Goal: Transaction & Acquisition: Purchase product/service

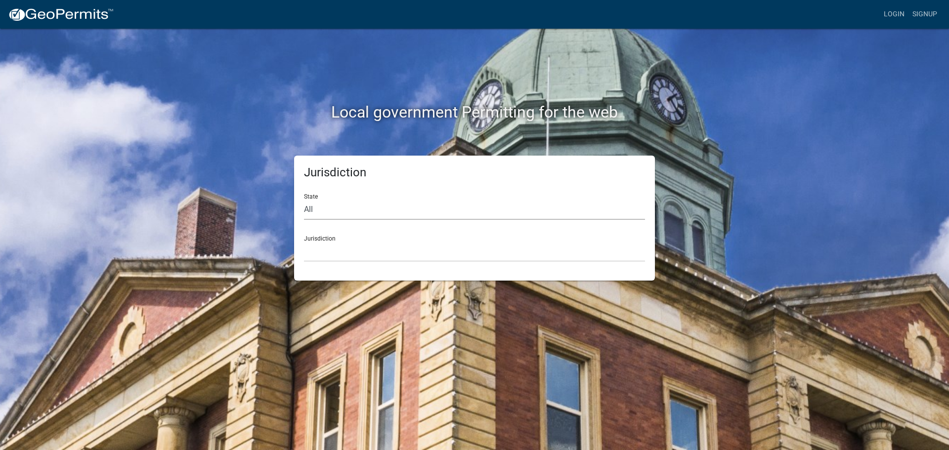
click at [309, 200] on select "All [US_STATE] [US_STATE] [US_STATE] [US_STATE] [US_STATE] [US_STATE] [US_STATE…" at bounding box center [474, 210] width 341 height 20
select select "[US_STATE]"
click at [304, 200] on select "All [US_STATE] [US_STATE] [US_STATE] [US_STATE] [US_STATE] [US_STATE] [US_STATE…" at bounding box center [474, 210] width 341 height 20
click at [320, 253] on select "City of [GEOGRAPHIC_DATA], [US_STATE] City of [GEOGRAPHIC_DATA], [US_STATE] Cit…" at bounding box center [474, 252] width 341 height 20
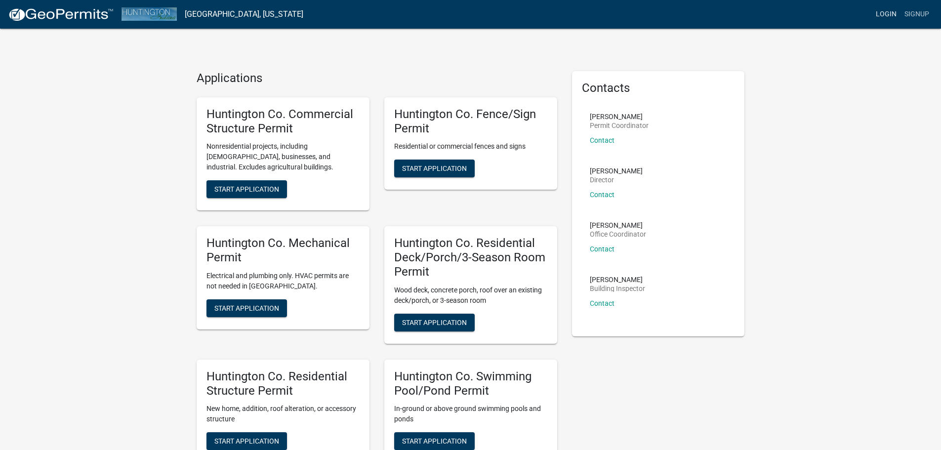
click at [882, 14] on link "Login" at bounding box center [886, 14] width 29 height 19
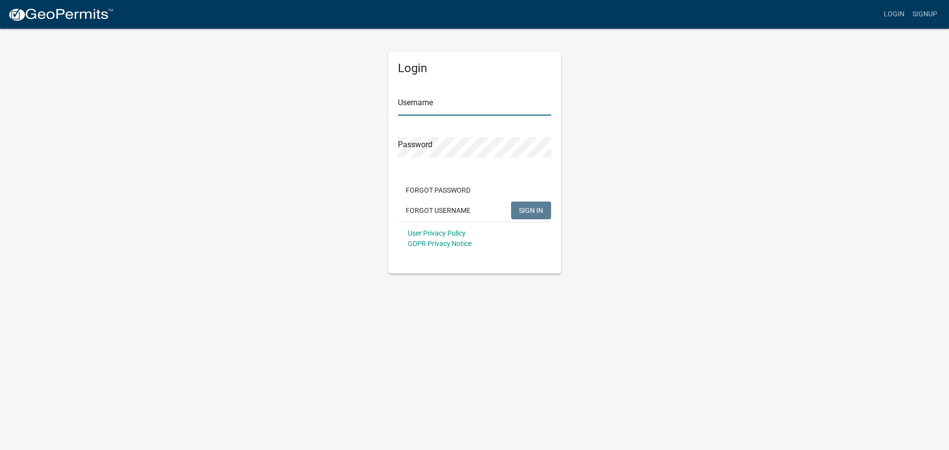
type input "Young Electric Inc"
click at [523, 212] on span "SIGN IN" at bounding box center [531, 210] width 24 height 8
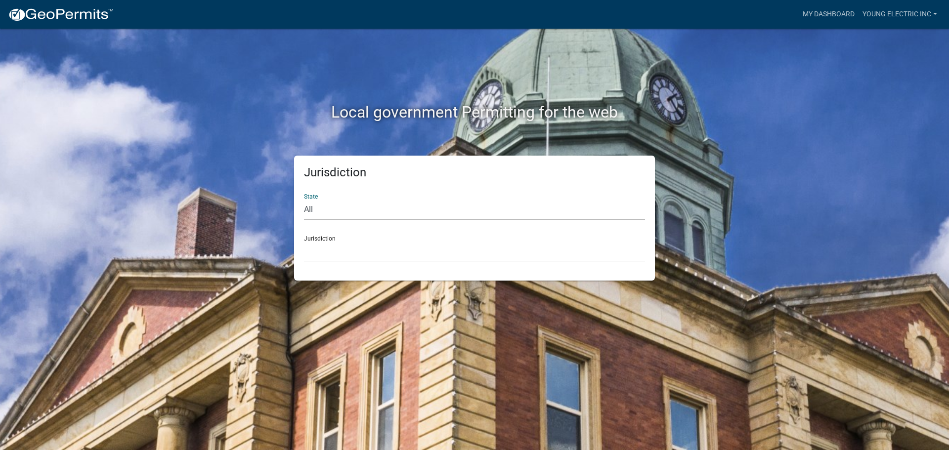
click at [519, 212] on select "All [US_STATE] [US_STATE] [US_STATE] [US_STATE] [US_STATE] [US_STATE] [US_STATE…" at bounding box center [474, 210] width 341 height 20
select select "[US_STATE]"
click at [304, 200] on select "All [US_STATE] [US_STATE] [US_STATE] [US_STATE] [US_STATE] [US_STATE] [US_STATE…" at bounding box center [474, 210] width 341 height 20
click at [471, 256] on select "City of [GEOGRAPHIC_DATA], [US_STATE] City of [GEOGRAPHIC_DATA], [US_STATE] Cit…" at bounding box center [474, 252] width 341 height 20
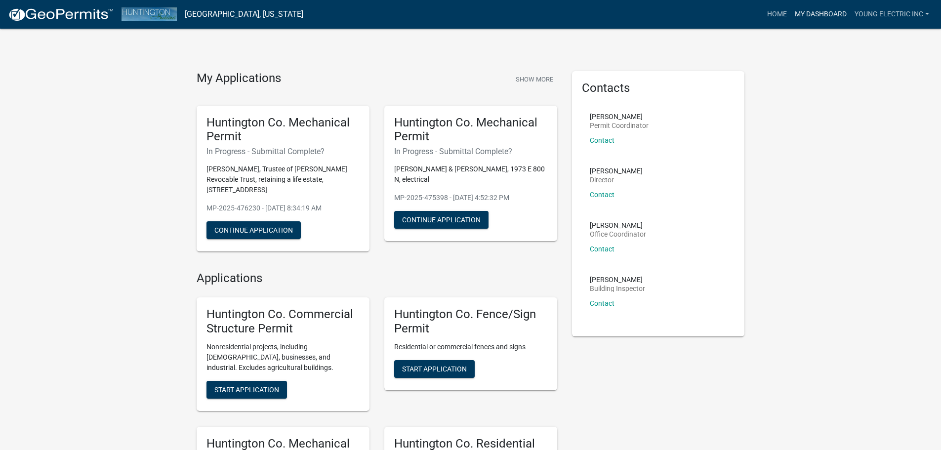
click at [807, 13] on link "My Dashboard" at bounding box center [821, 14] width 60 height 19
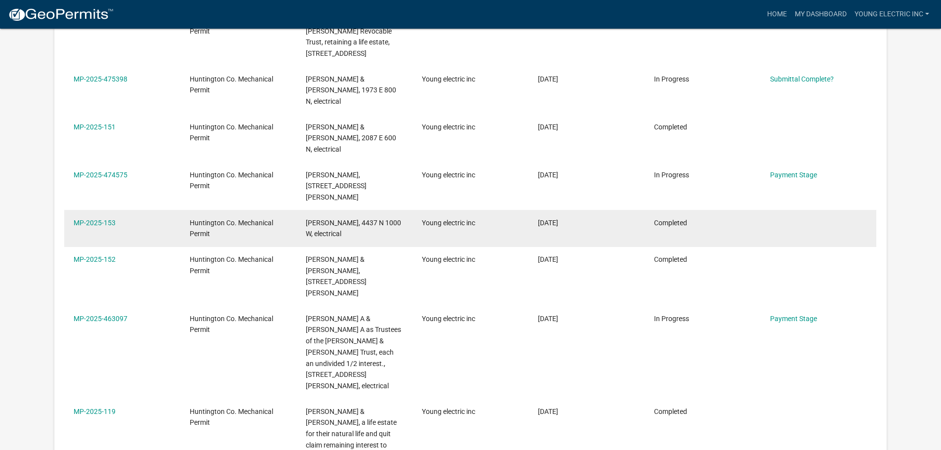
scroll to position [247, 0]
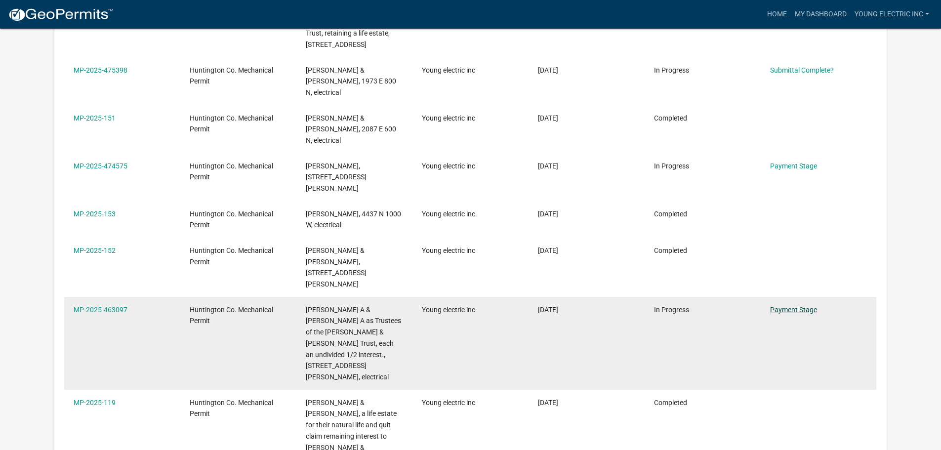
click at [783, 306] on link "Payment Stage" at bounding box center [793, 310] width 47 height 8
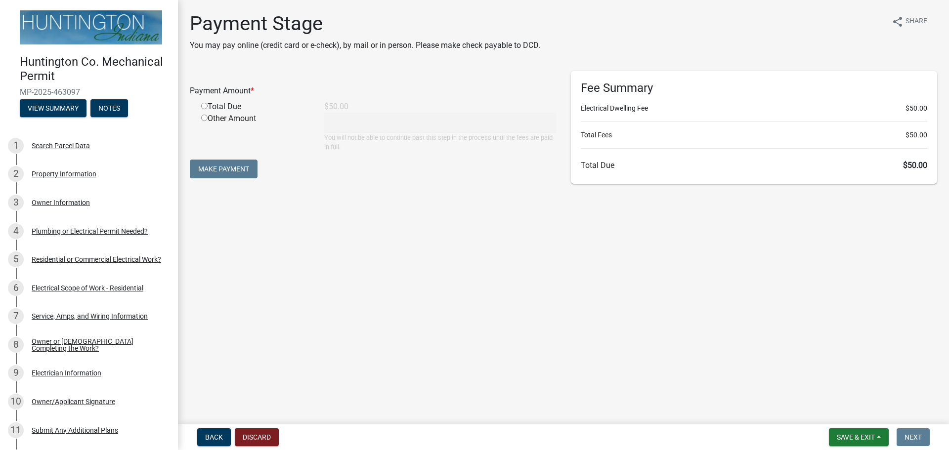
click at [205, 105] on input "radio" at bounding box center [204, 106] width 6 height 6
radio input "true"
type input "50"
click at [208, 172] on button "Make Payment" at bounding box center [224, 169] width 68 height 19
